Goal: Feedback & Contribution: Leave review/rating

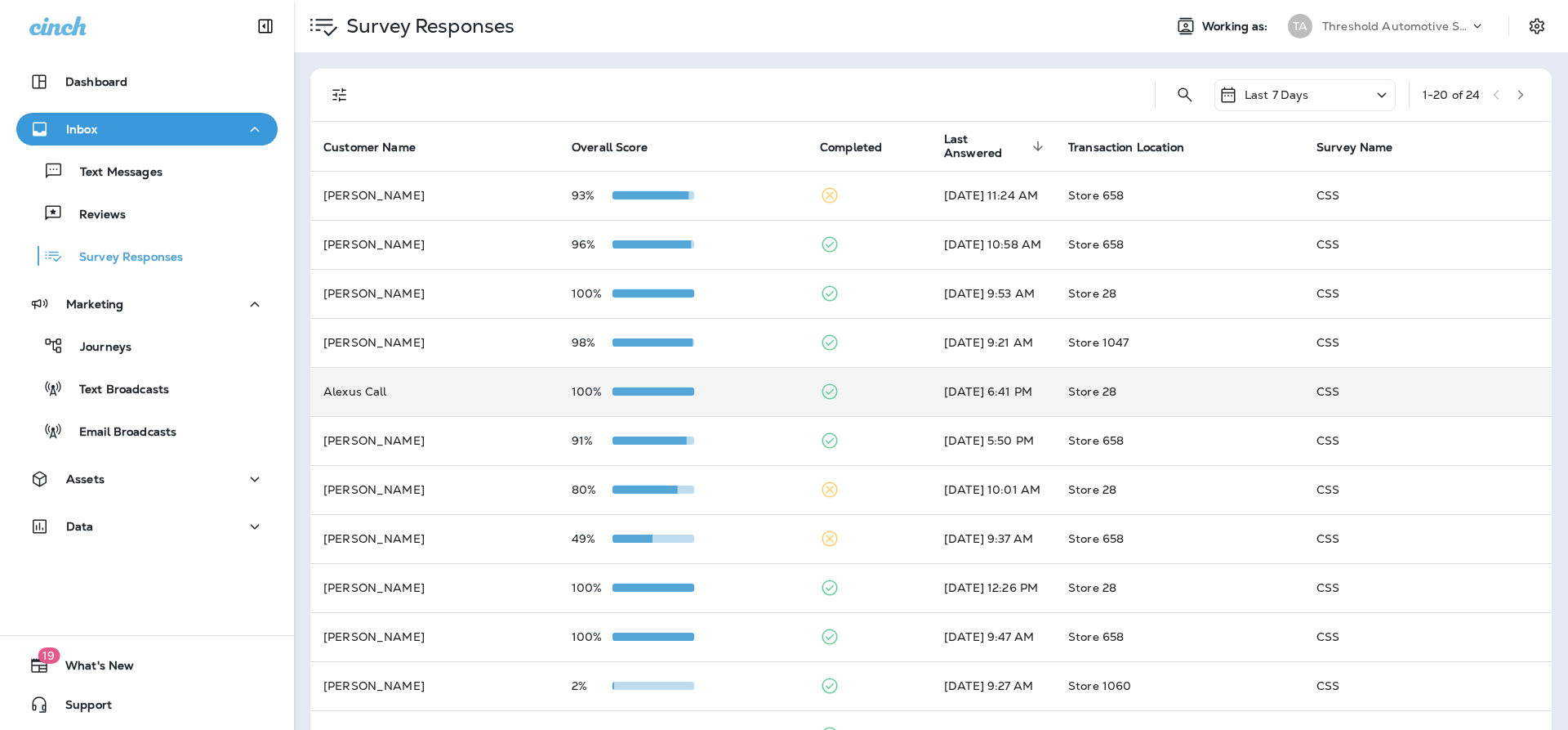
click at [434, 393] on td "Alexus Call" at bounding box center [435, 391] width 249 height 49
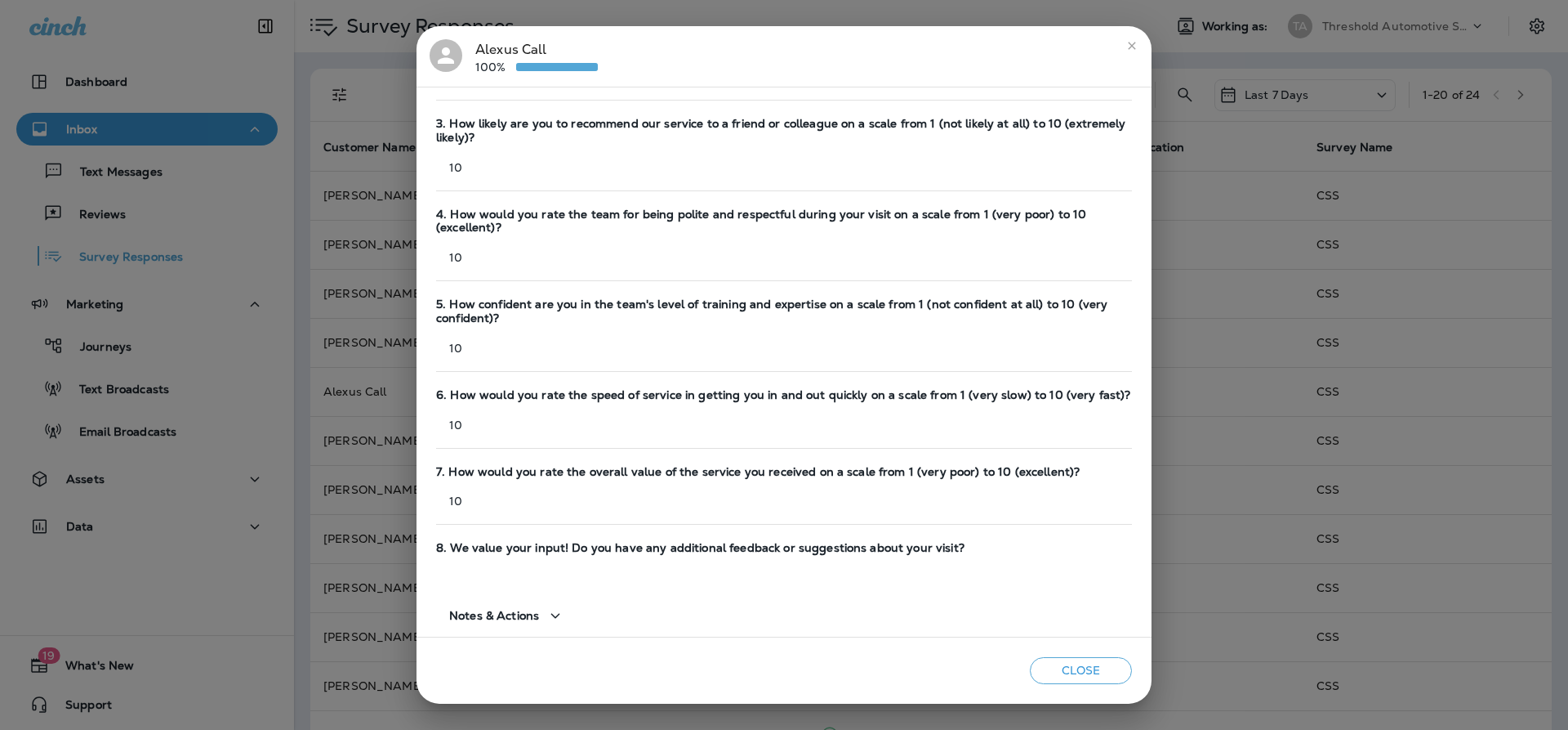
scroll to position [246, 0]
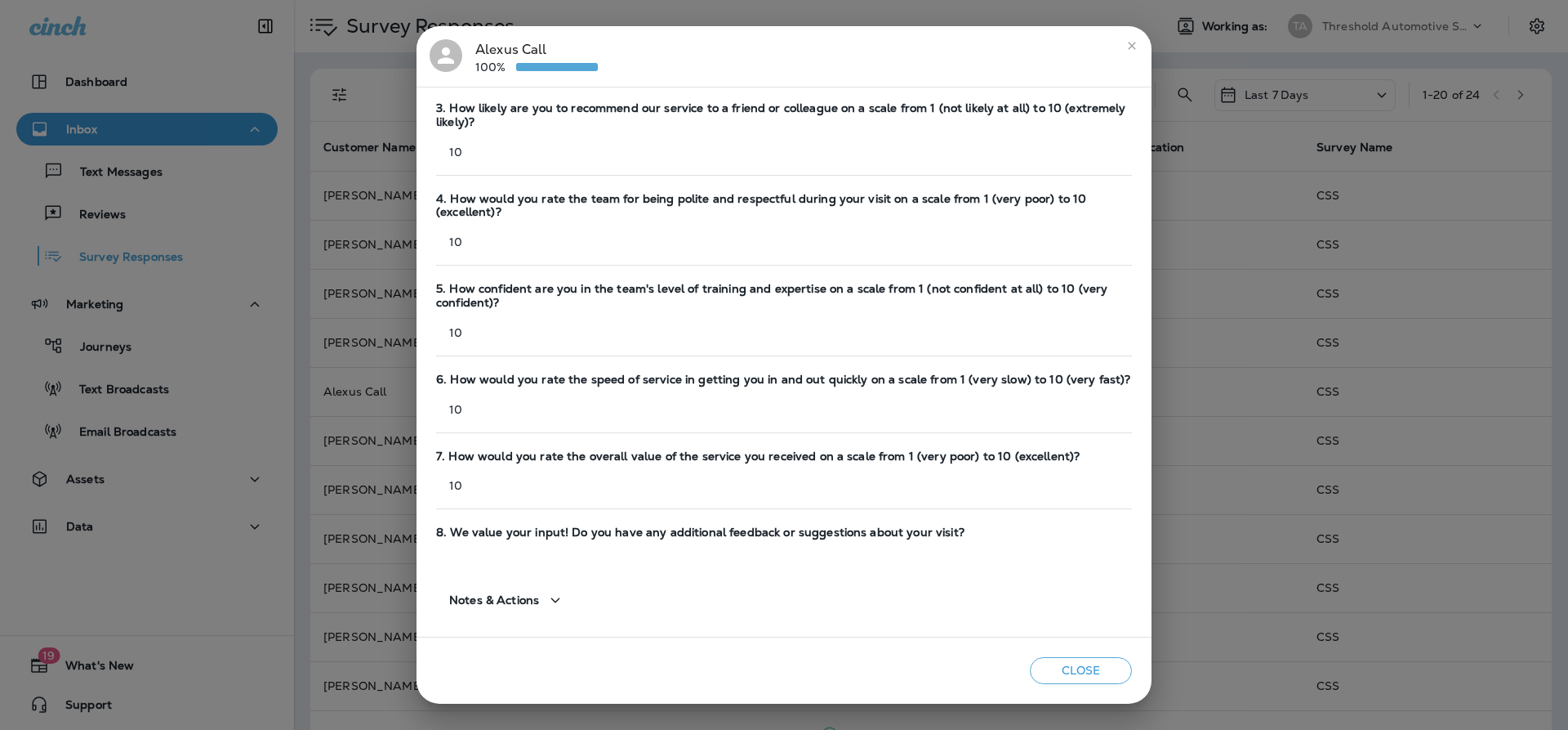
drag, startPoint x: 1141, startPoint y: 44, endPoint x: 1140, endPoint y: 63, distance: 19.0
click at [1141, 61] on h2 "[PERSON_NAME] Call 100%" at bounding box center [784, 56] width 735 height 60
click at [1126, 42] on icon "close" at bounding box center [1132, 46] width 13 height 13
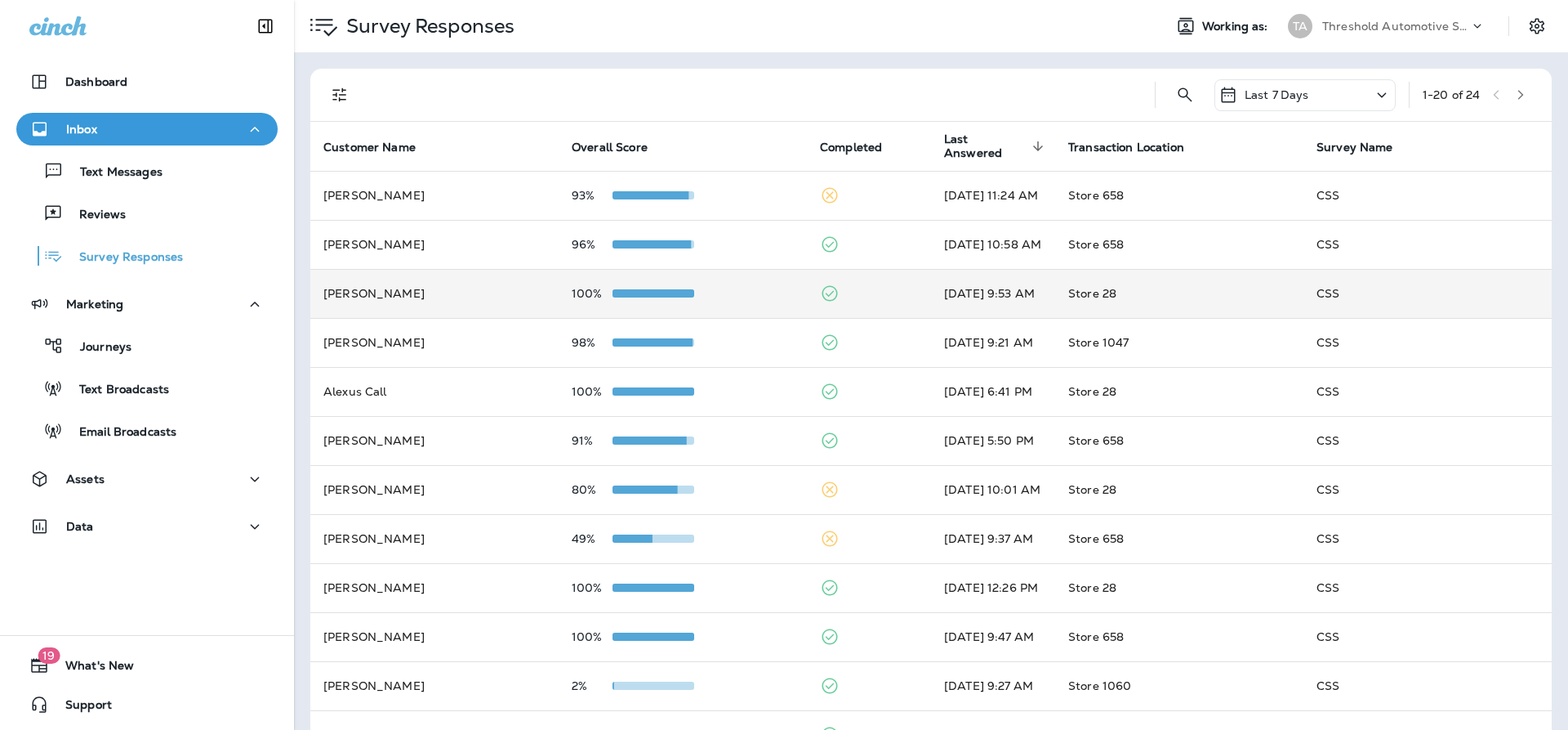
click at [481, 293] on td "[PERSON_NAME]" at bounding box center [435, 293] width 249 height 49
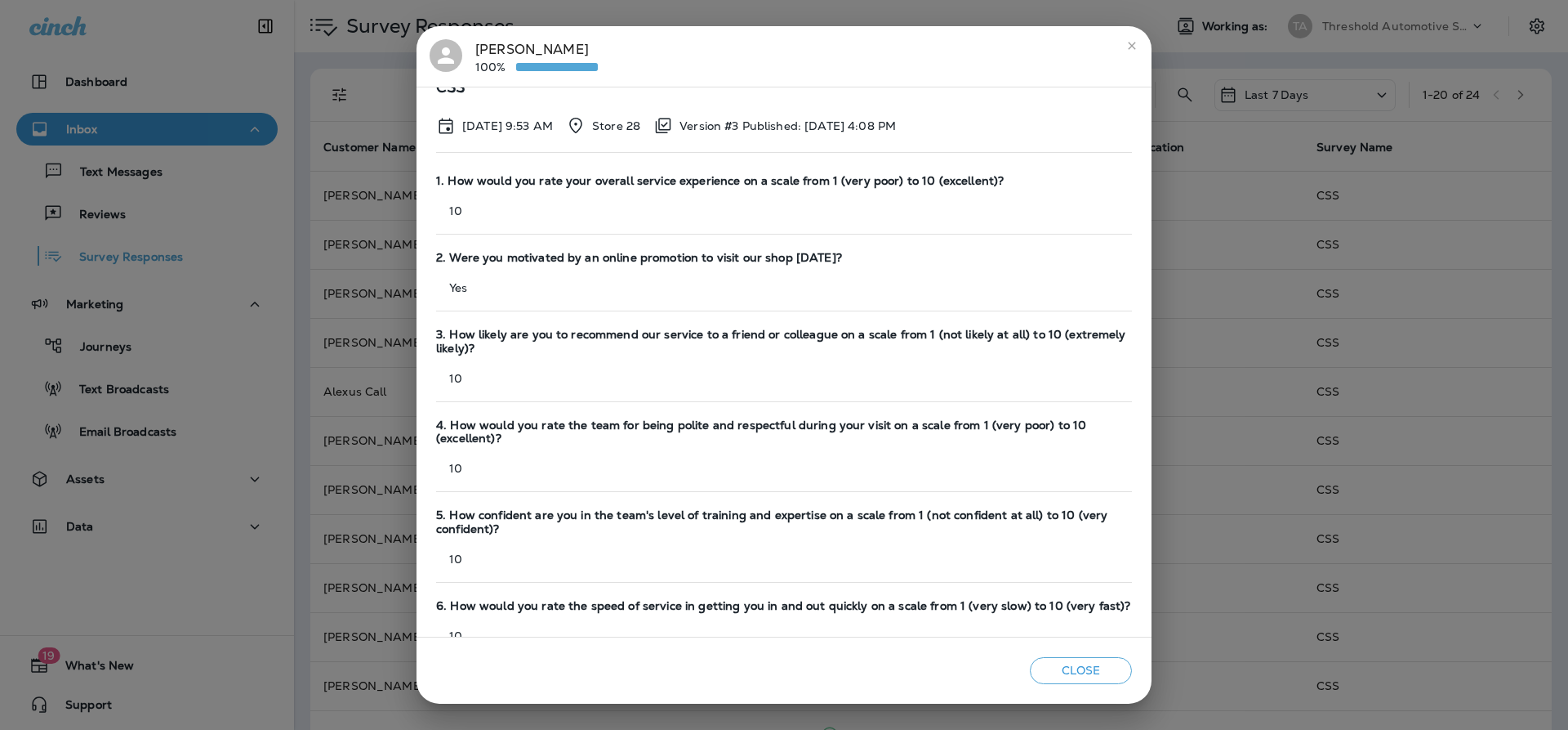
scroll to position [0, 0]
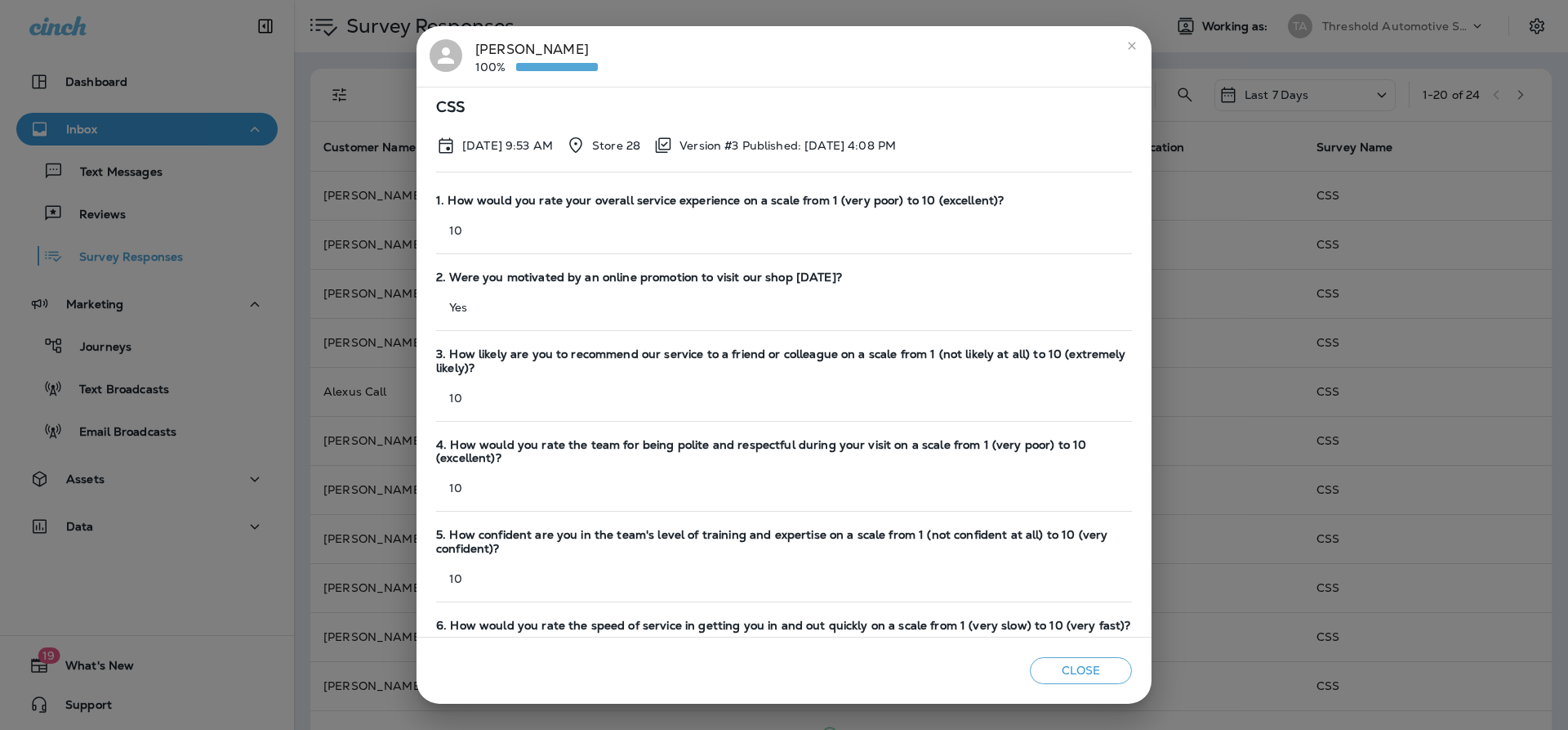
click at [1138, 44] on icon "close" at bounding box center [1132, 46] width 13 height 13
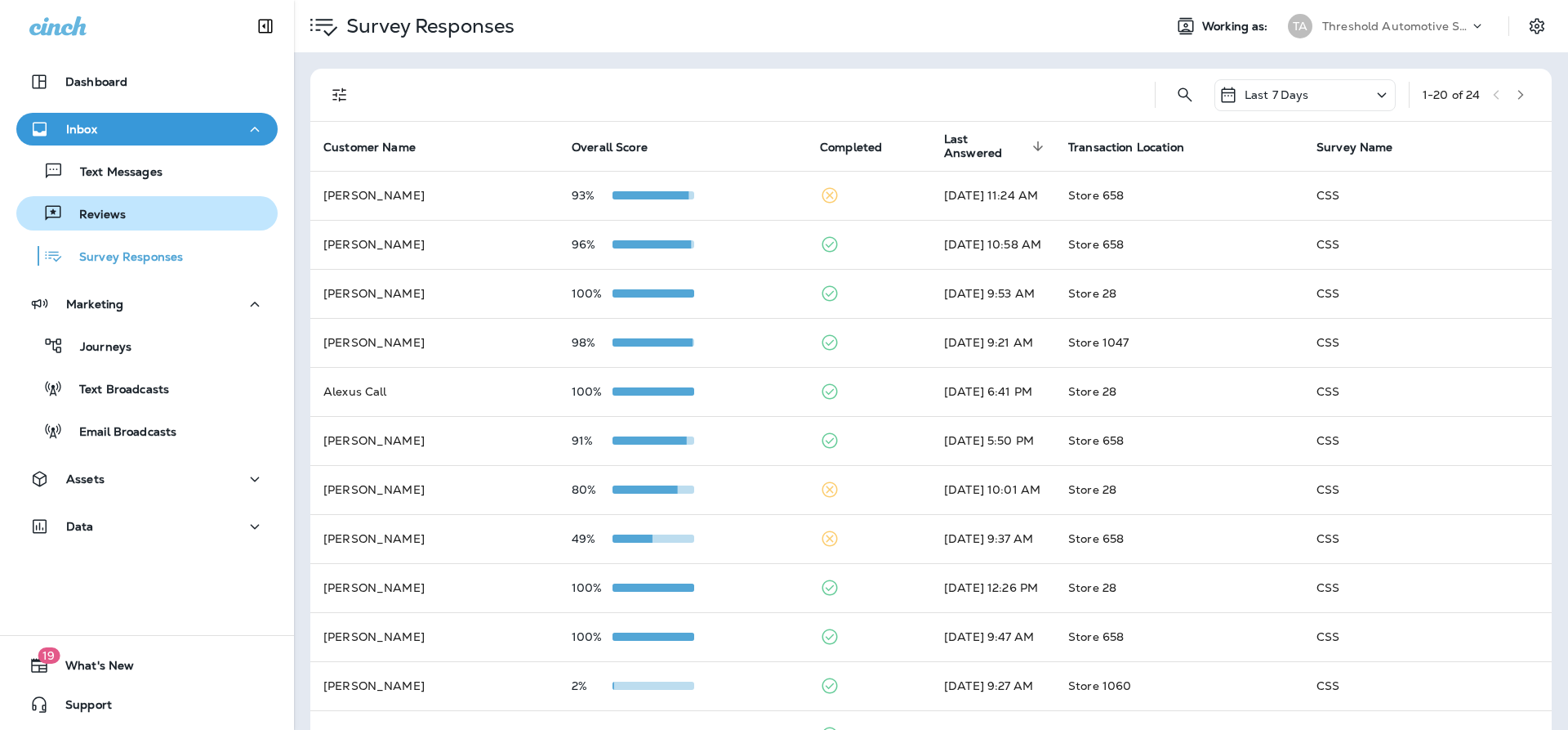
click at [195, 215] on div "Reviews" at bounding box center [147, 213] width 249 height 24
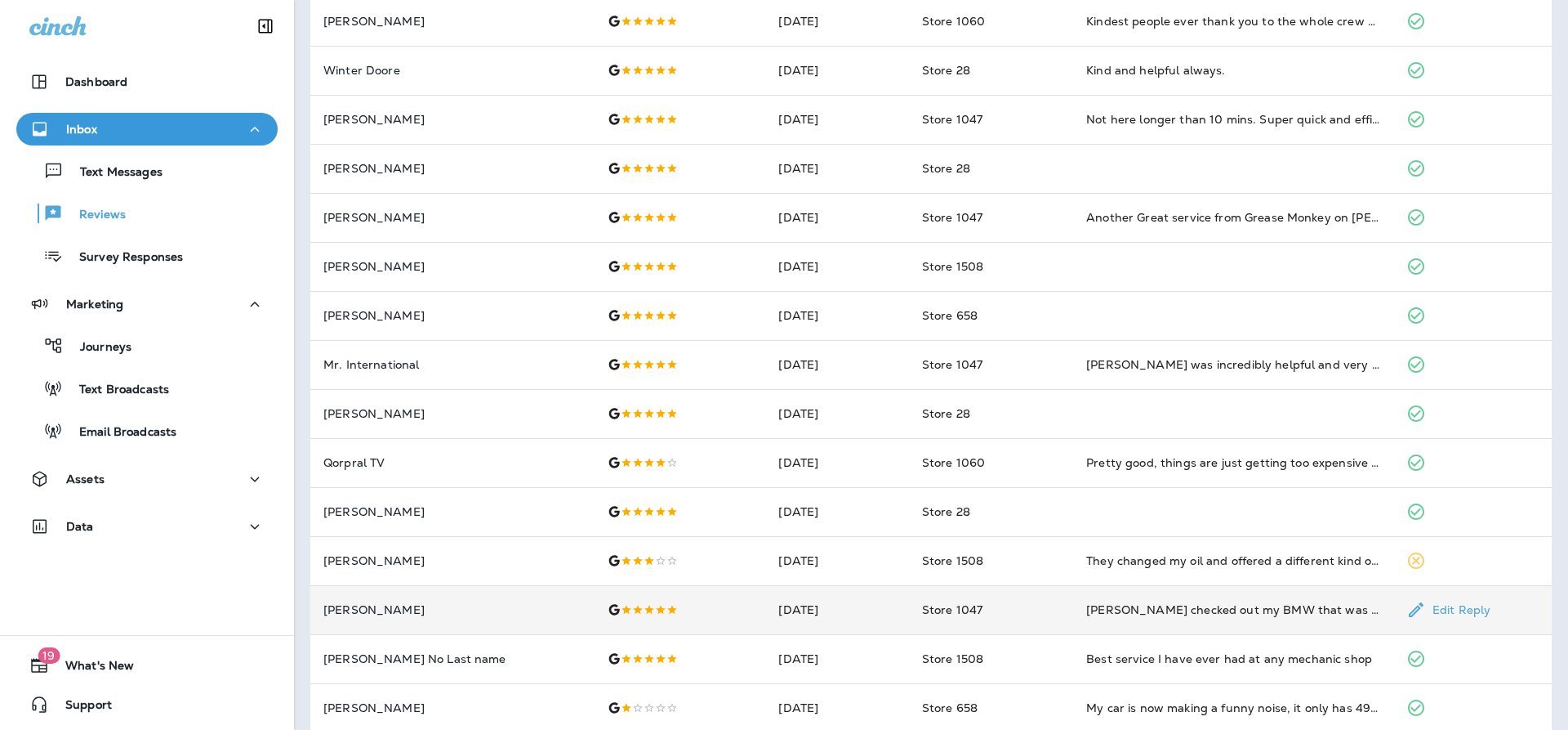
scroll to position [439, 0]
